Goal: Book appointment/travel/reservation

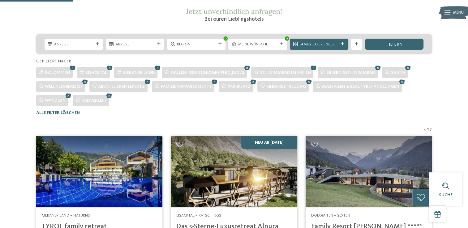
click at [156, 67] on icon at bounding box center [158, 67] width 8 height 7
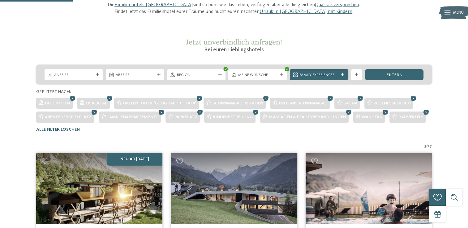
scroll to position [77, 0]
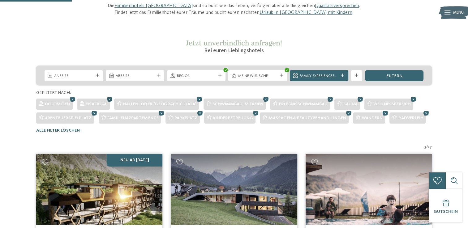
click at [110, 100] on icon at bounding box center [110, 99] width 8 height 7
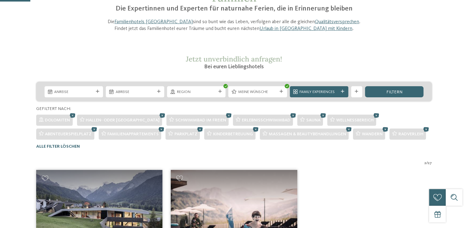
scroll to position [0, 0]
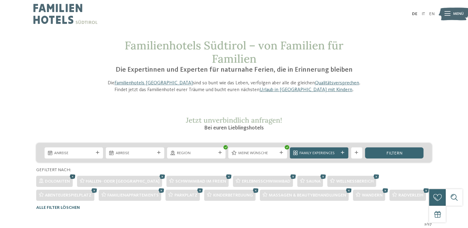
click at [72, 175] on icon at bounding box center [73, 176] width 8 height 7
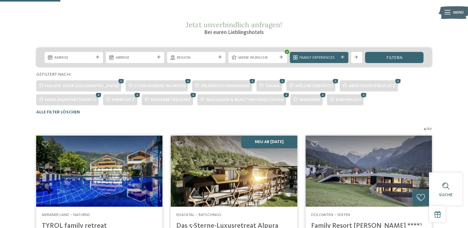
scroll to position [80, 0]
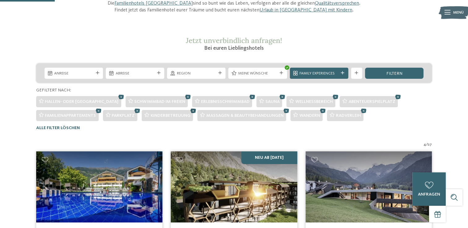
click at [194, 110] on icon at bounding box center [193, 110] width 8 height 7
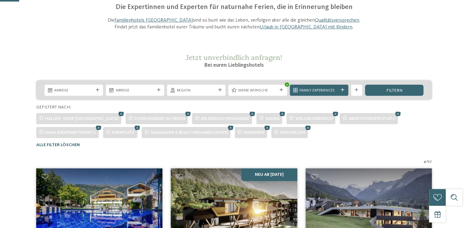
scroll to position [22, 0]
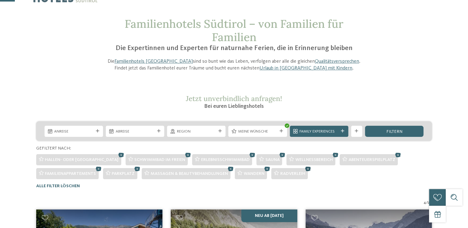
click at [308, 168] on icon at bounding box center [308, 168] width 8 height 7
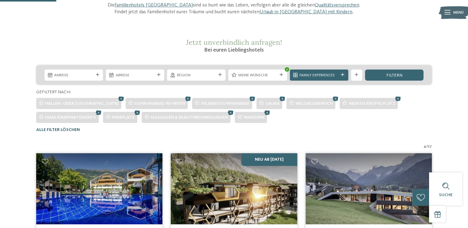
scroll to position [77, 0]
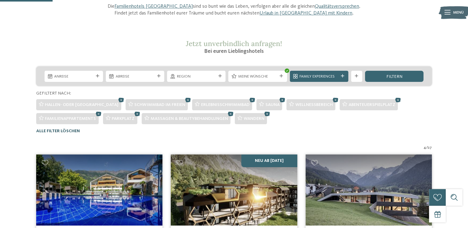
click at [57, 131] on span "Alle Filter löschen" at bounding box center [58, 131] width 44 height 4
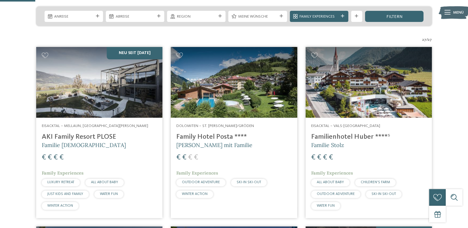
scroll to position [146, 0]
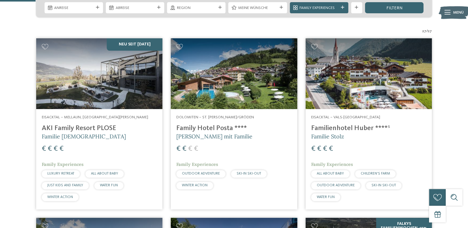
click at [80, 103] on img at bounding box center [99, 73] width 126 height 71
click at [83, 68] on img at bounding box center [99, 73] width 126 height 71
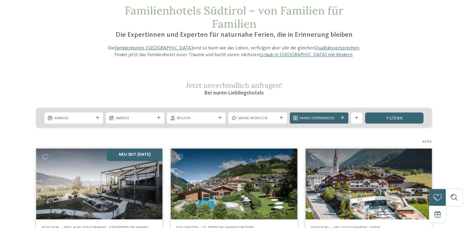
scroll to position [0, 0]
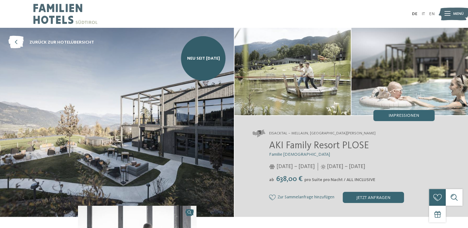
click at [423, 161] on div "AKI Family Resort PLOSE Familie [PERSON_NAME] [DATE] – [DATE] [DATE] – [DATE]" at bounding box center [344, 172] width 182 height 63
click at [360, 198] on div "jetzt anfragen" at bounding box center [373, 197] width 61 height 11
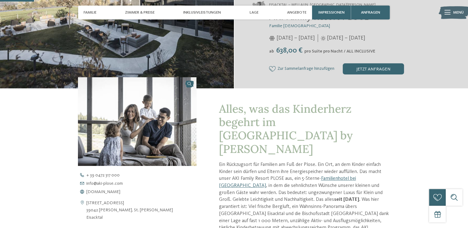
scroll to position [149, 0]
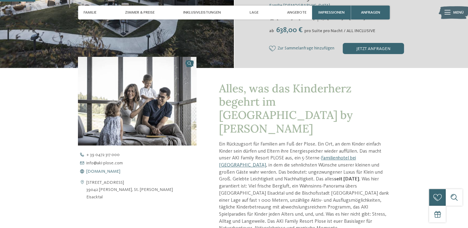
click at [111, 171] on span "[DOMAIN_NAME]" at bounding box center [103, 172] width 34 height 4
